Goal: Find specific page/section

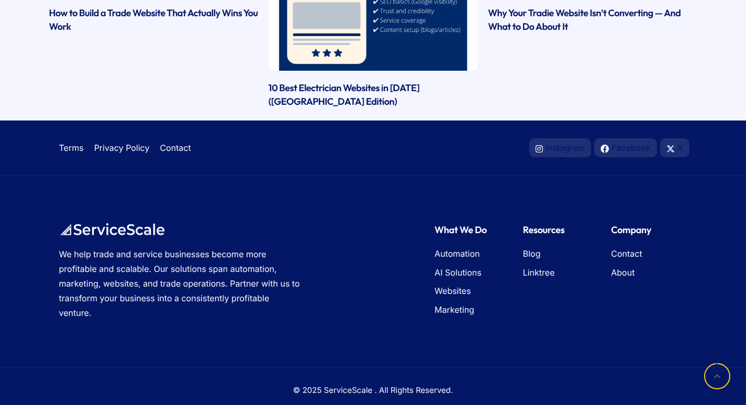
scroll to position [768, 0]
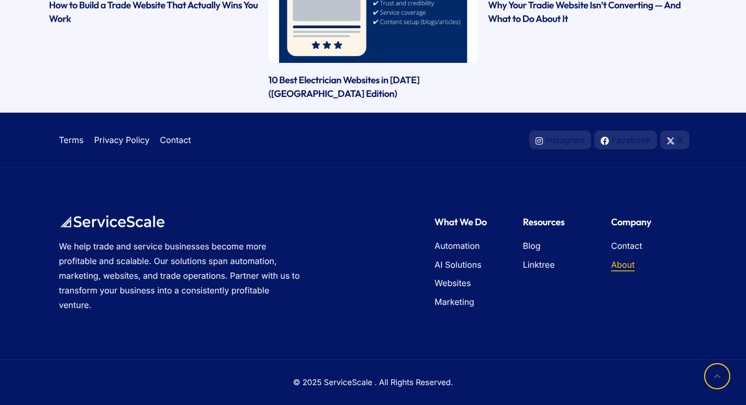
click at [615, 271] on span "About" at bounding box center [623, 265] width 24 height 14
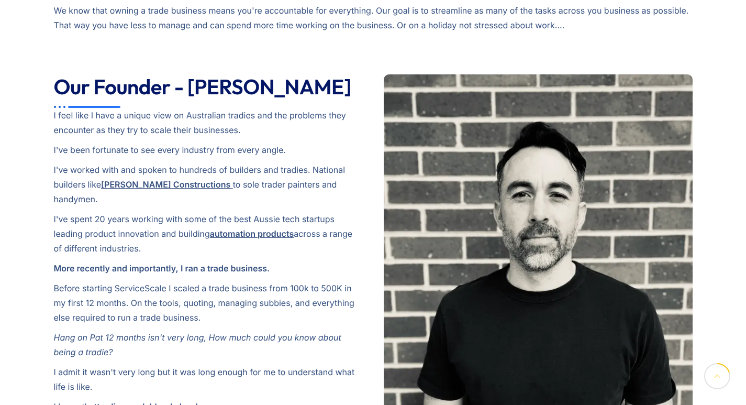
scroll to position [334, 0]
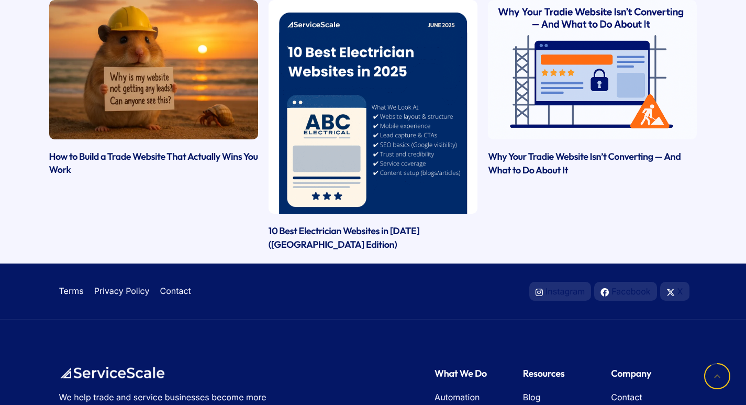
drag, startPoint x: 753, startPoint y: 47, endPoint x: 752, endPoint y: 325, distance: 277.4
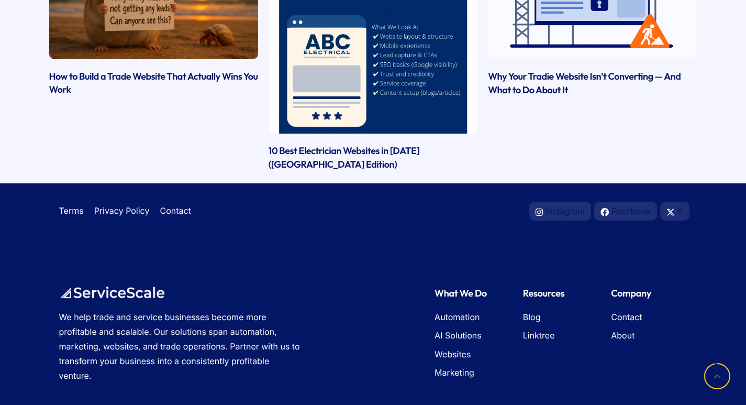
scroll to position [1645, 0]
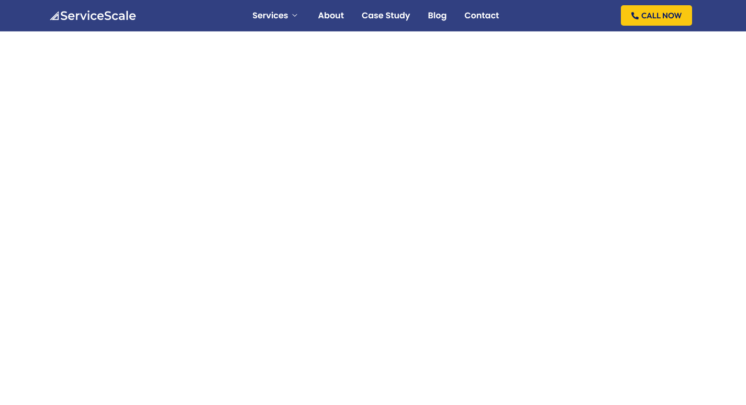
click at [44, 107] on div at bounding box center [373, 298] width 746 height 534
